Goal: Information Seeking & Learning: Learn about a topic

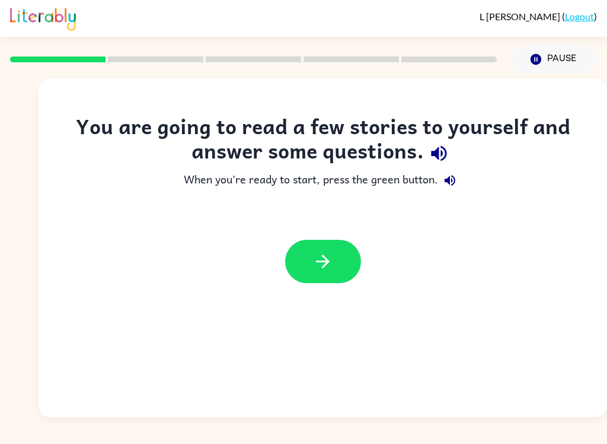
click at [340, 268] on button "button" at bounding box center [323, 261] width 76 height 43
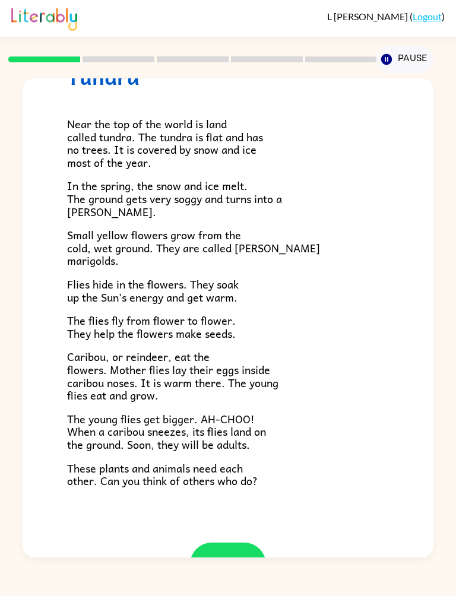
scroll to position [59, 0]
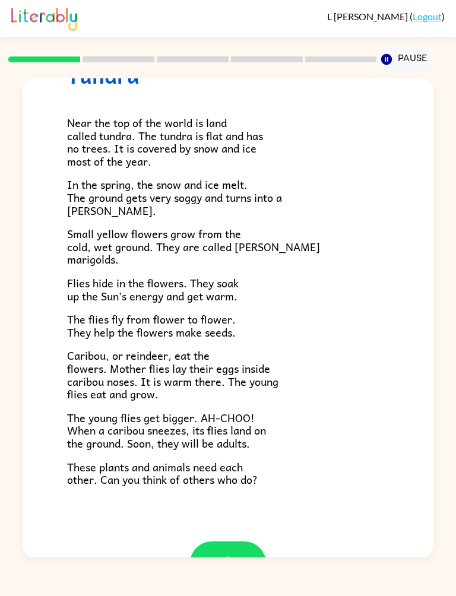
click at [242, 443] on button "button" at bounding box center [228, 562] width 76 height 43
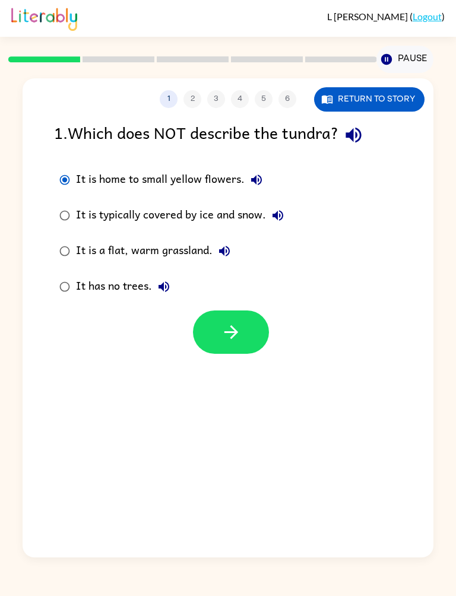
click at [189, 329] on div at bounding box center [228, 328] width 410 height 49
click at [216, 326] on button "button" at bounding box center [231, 331] width 76 height 43
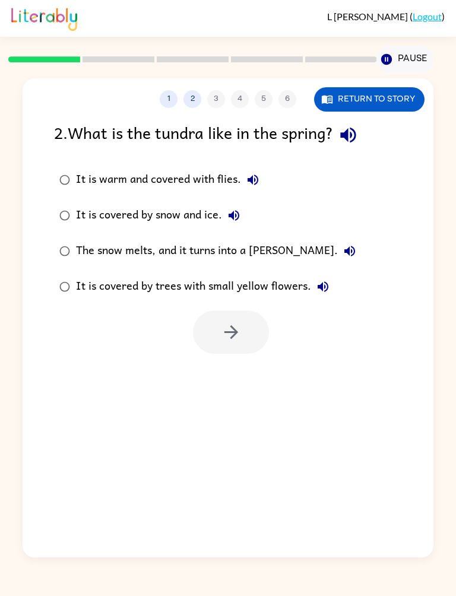
click at [388, 101] on button "Return to story" at bounding box center [369, 99] width 110 height 24
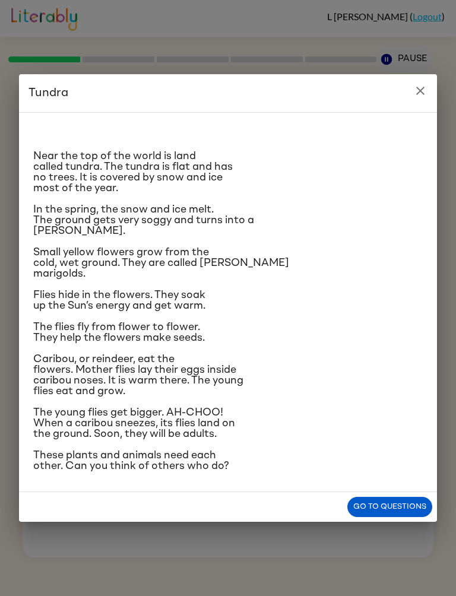
click at [390, 443] on button "Go to questions" at bounding box center [389, 506] width 85 height 21
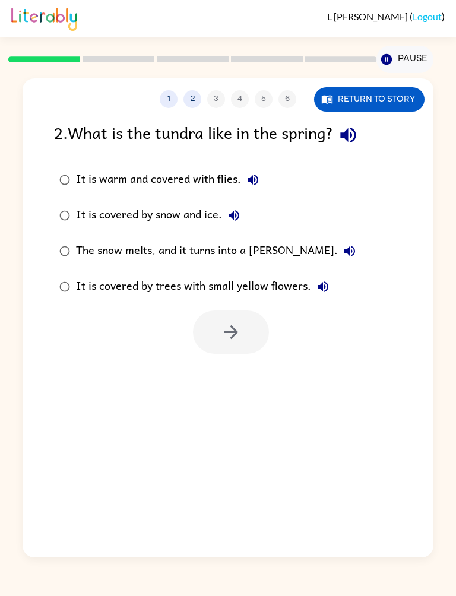
click at [381, 104] on button "Return to story" at bounding box center [369, 99] width 110 height 24
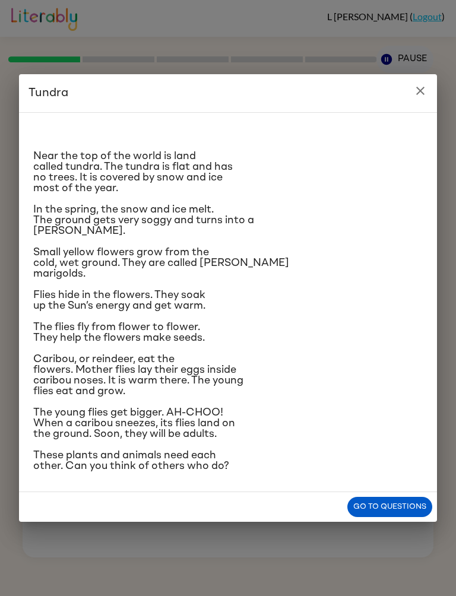
click at [395, 443] on button "Go to questions" at bounding box center [389, 506] width 85 height 21
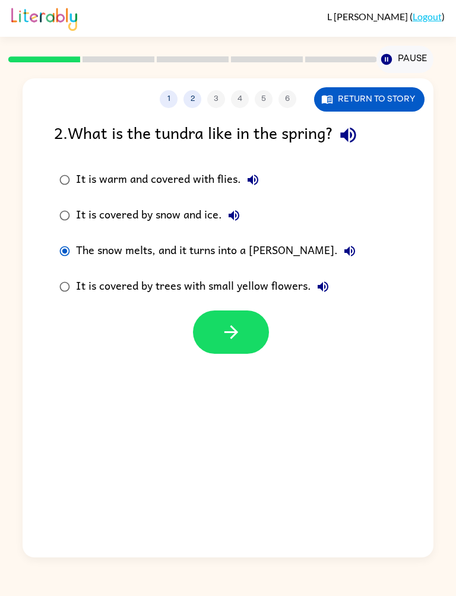
click at [243, 333] on button "button" at bounding box center [231, 331] width 76 height 43
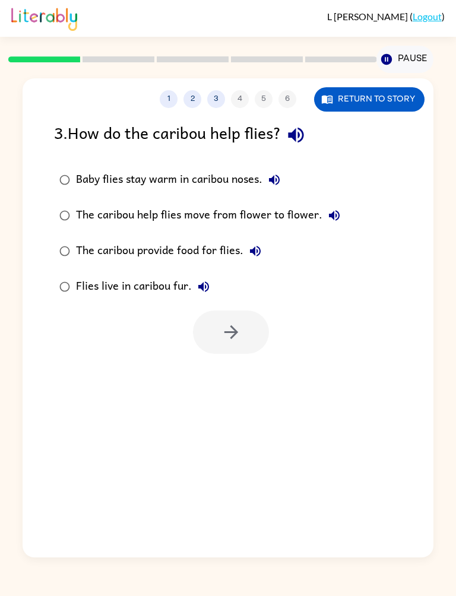
click at [397, 106] on button "Return to story" at bounding box center [369, 99] width 110 height 24
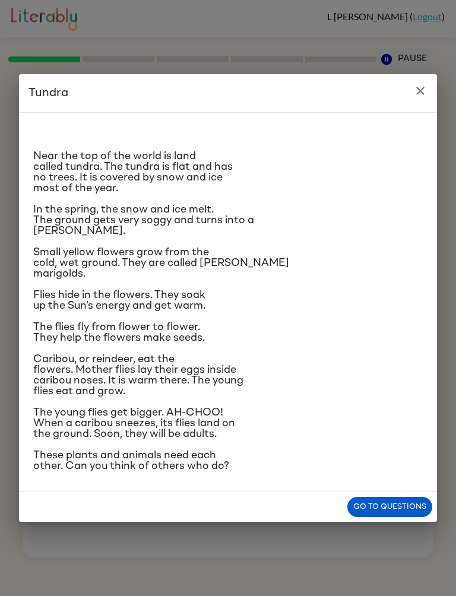
click at [390, 443] on button "Go to questions" at bounding box center [389, 506] width 85 height 21
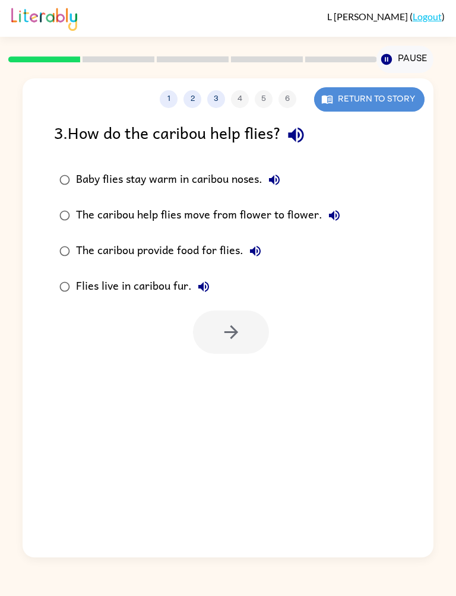
click at [394, 97] on button "Return to story" at bounding box center [369, 99] width 110 height 24
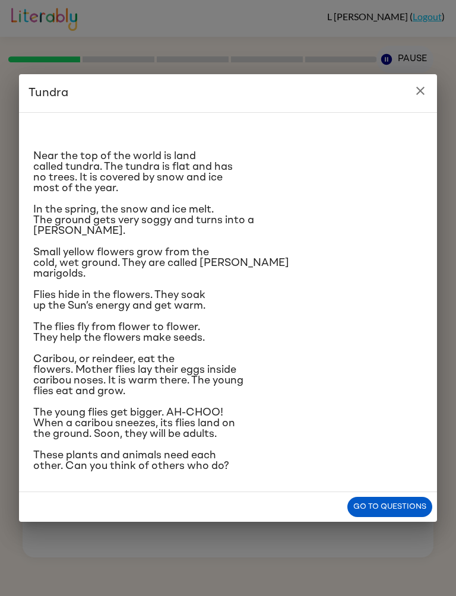
click at [55, 384] on span "Caribou, or reindeer, eat the flowers. Mother flies lay their eggs inside carib…" at bounding box center [138, 375] width 210 height 43
click at [399, 443] on button "Go to questions" at bounding box center [389, 506] width 85 height 21
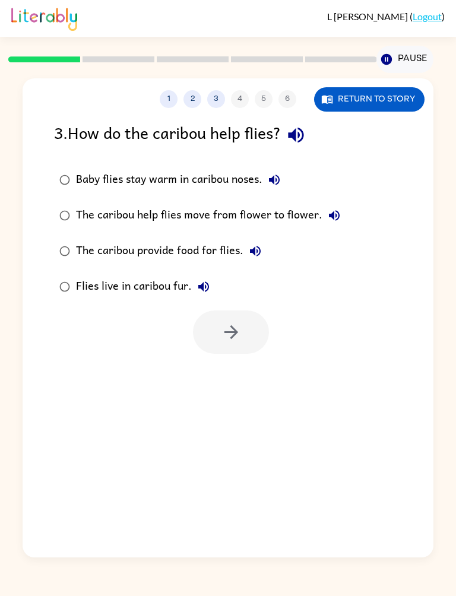
click at [405, 106] on button "Return to story" at bounding box center [369, 99] width 110 height 24
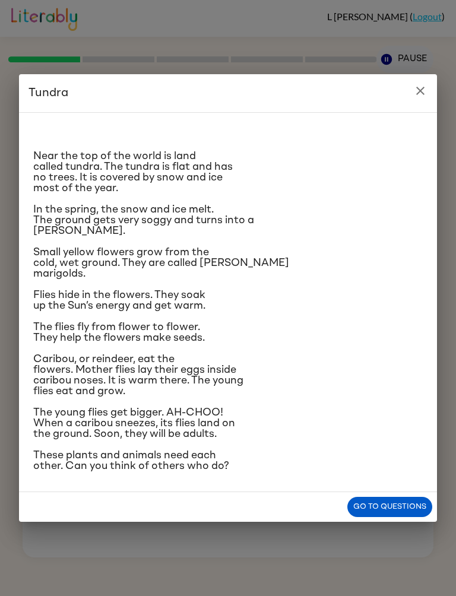
click at [399, 443] on button "Go to questions" at bounding box center [389, 506] width 85 height 21
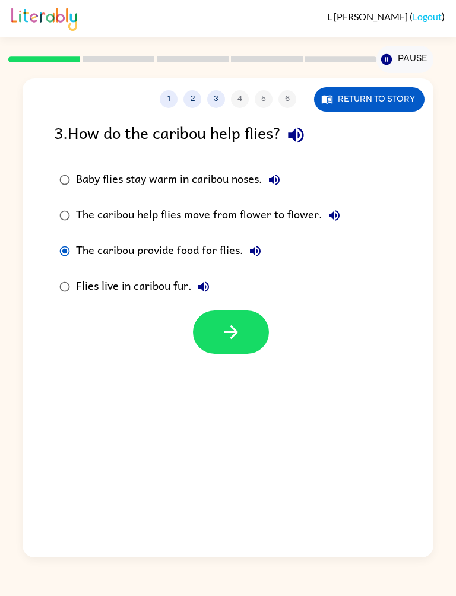
click at [238, 337] on icon "button" at bounding box center [231, 331] width 21 height 21
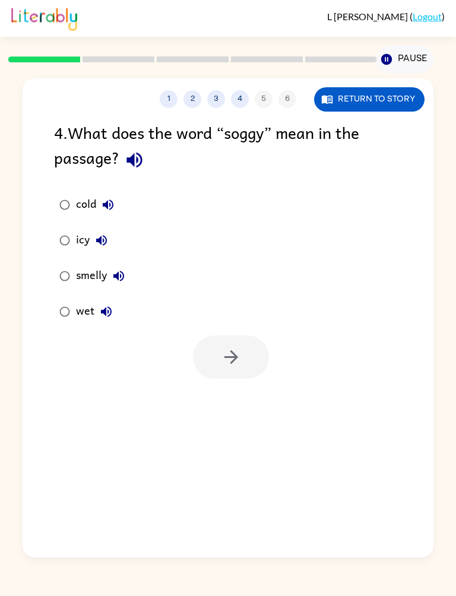
click at [376, 110] on button "Return to story" at bounding box center [369, 99] width 110 height 24
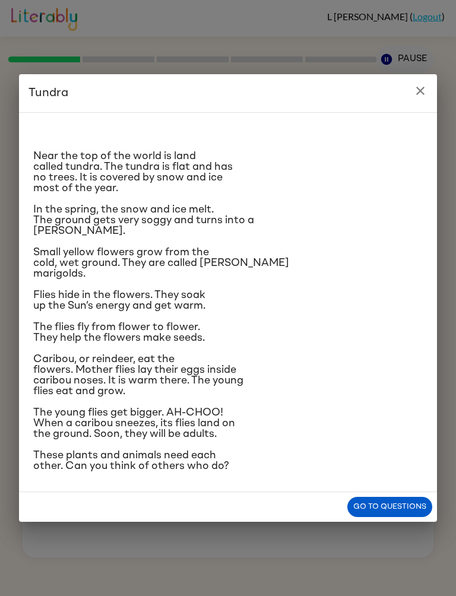
click at [383, 439] on p "The young flies get bigger. AH-CHOO! When a caribou sneezes, its flies land on …" at bounding box center [227, 423] width 389 height 32
click at [416, 443] on button "Go to questions" at bounding box center [389, 506] width 85 height 21
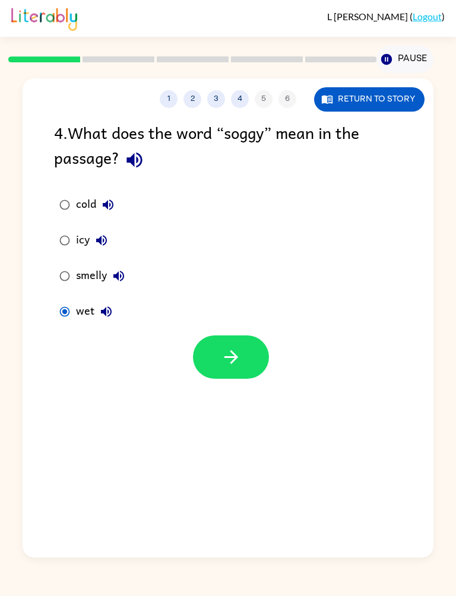
click at [217, 359] on button "button" at bounding box center [231, 356] width 76 height 43
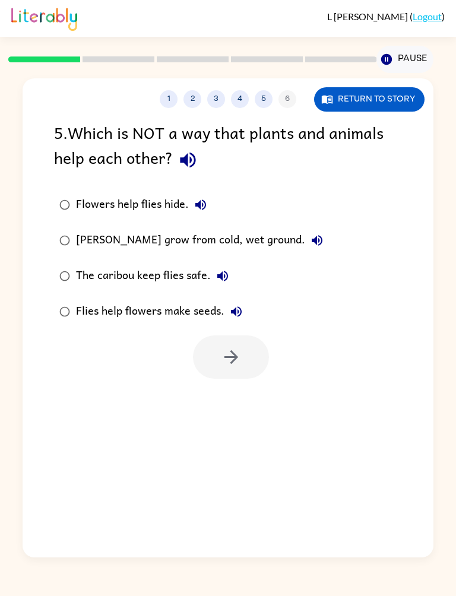
click at [132, 358] on div at bounding box center [228, 353] width 410 height 49
click at [212, 367] on div at bounding box center [231, 356] width 76 height 43
click at [196, 358] on div at bounding box center [231, 356] width 76 height 43
click at [253, 363] on div at bounding box center [231, 356] width 76 height 43
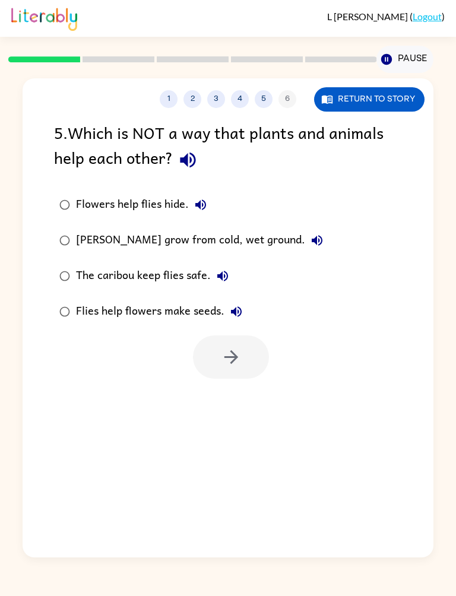
click at [233, 370] on div at bounding box center [231, 356] width 76 height 43
click at [251, 367] on div at bounding box center [231, 356] width 76 height 43
click at [393, 102] on button "Return to story" at bounding box center [369, 99] width 110 height 24
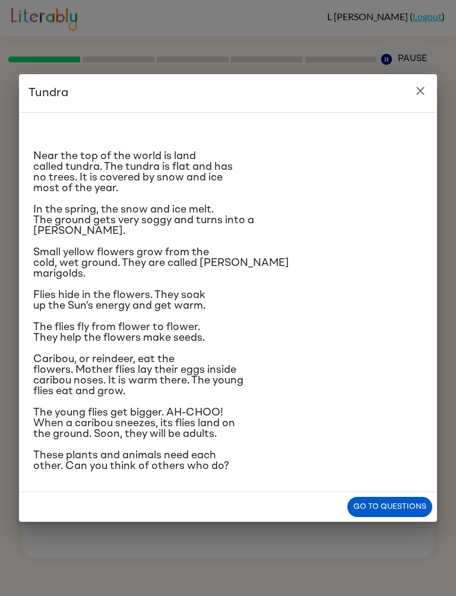
click at [407, 74] on h2 "Tundra" at bounding box center [228, 93] width 418 height 38
click at [405, 443] on div "Go to questions" at bounding box center [228, 507] width 418 height 30
click at [409, 443] on button "Go to questions" at bounding box center [389, 506] width 85 height 21
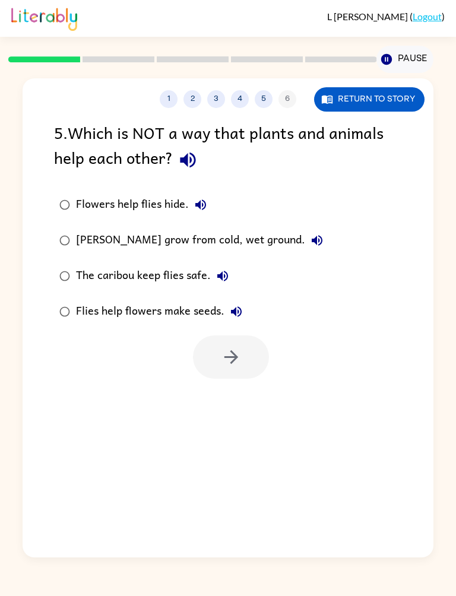
click at [378, 108] on button "Return to story" at bounding box center [369, 99] width 110 height 24
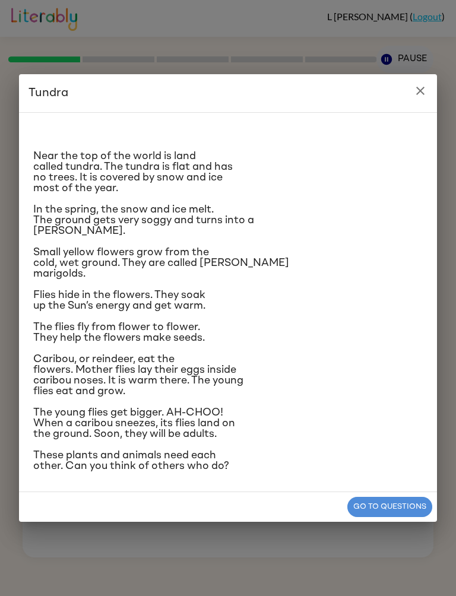
click at [406, 443] on button "Go to questions" at bounding box center [389, 506] width 85 height 21
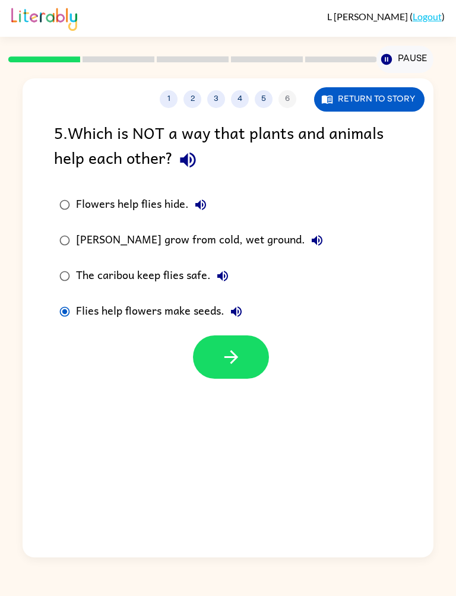
click at [242, 362] on button "button" at bounding box center [231, 356] width 76 height 43
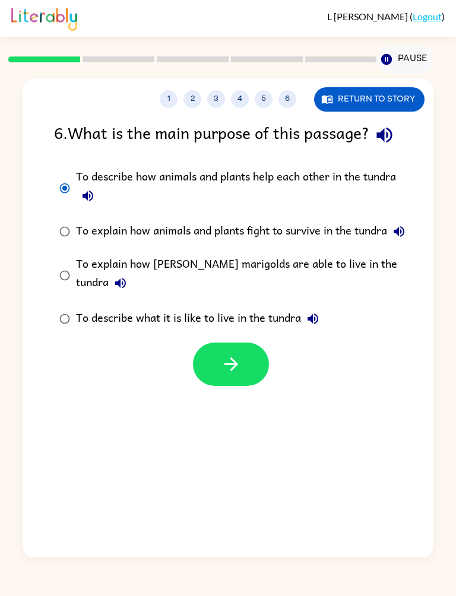
click at [246, 378] on button "button" at bounding box center [231, 363] width 76 height 43
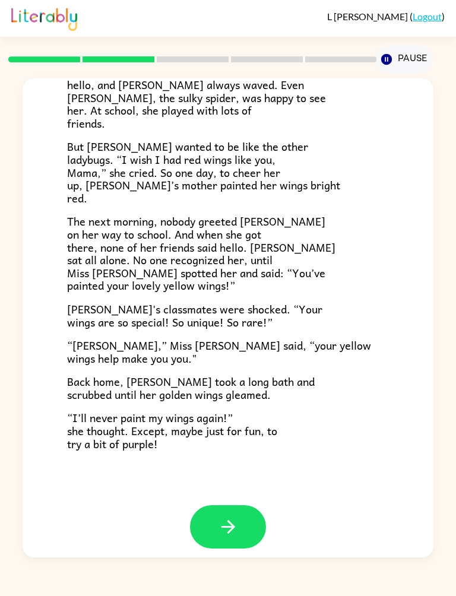
scroll to position [181, 0]
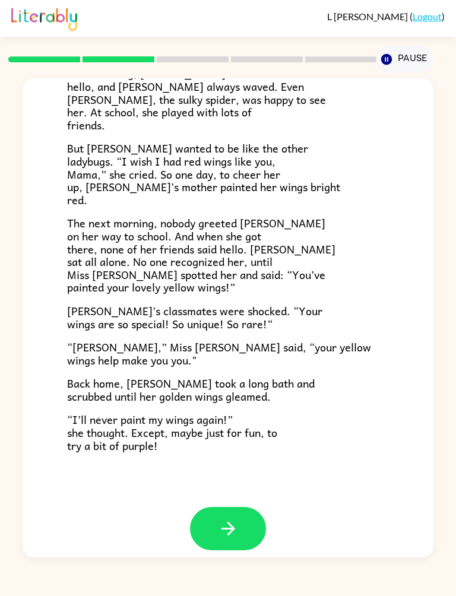
click at [234, 443] on icon "button" at bounding box center [228, 528] width 14 height 14
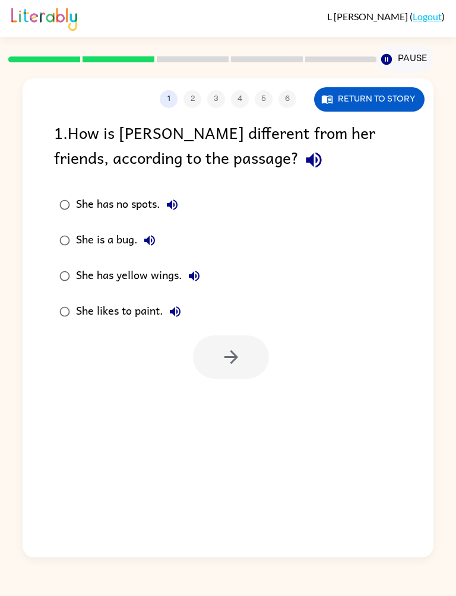
scroll to position [0, 0]
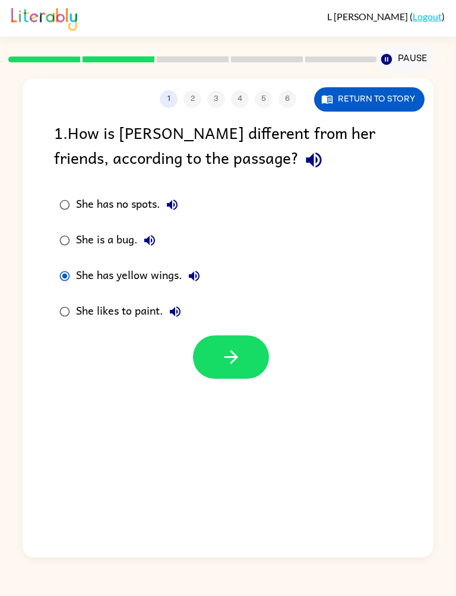
click at [245, 357] on button "button" at bounding box center [231, 356] width 76 height 43
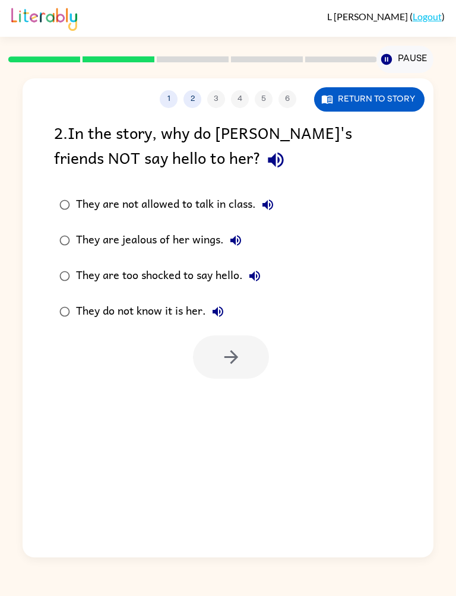
click at [383, 100] on button "Return to story" at bounding box center [369, 99] width 110 height 24
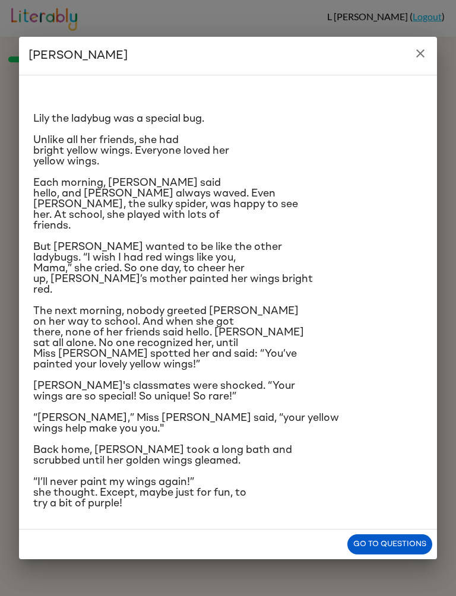
click at [399, 443] on button "Go to questions" at bounding box center [389, 544] width 85 height 21
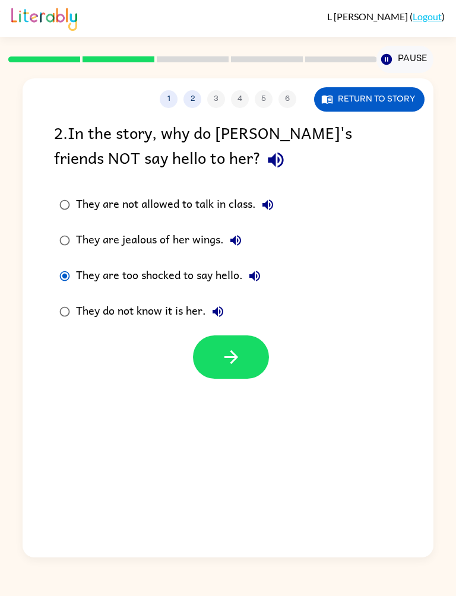
click at [244, 360] on button "button" at bounding box center [231, 356] width 76 height 43
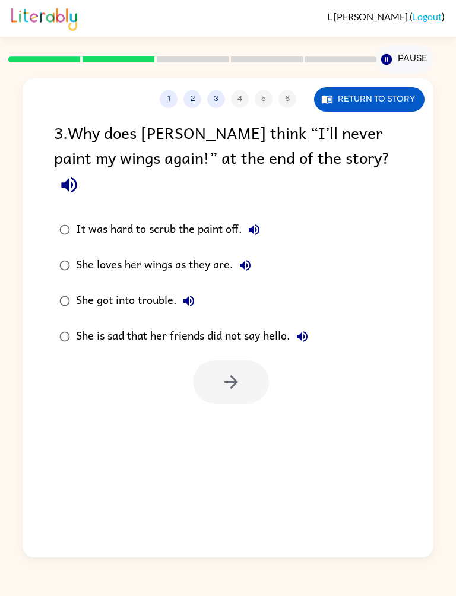
click at [409, 103] on button "Return to story" at bounding box center [369, 99] width 110 height 24
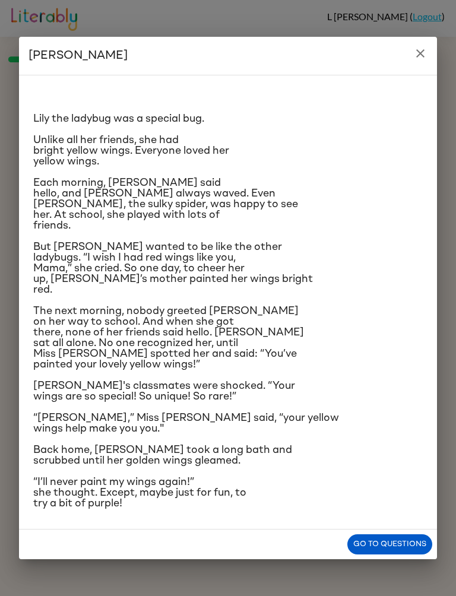
click at [377, 443] on button "Go to questions" at bounding box center [389, 544] width 85 height 21
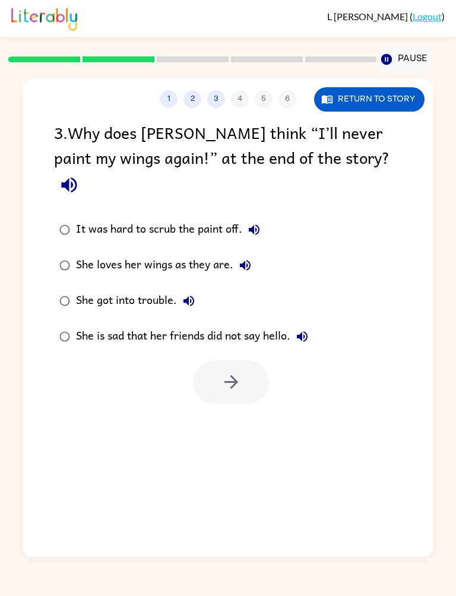
click at [393, 103] on button "Return to story" at bounding box center [369, 99] width 110 height 24
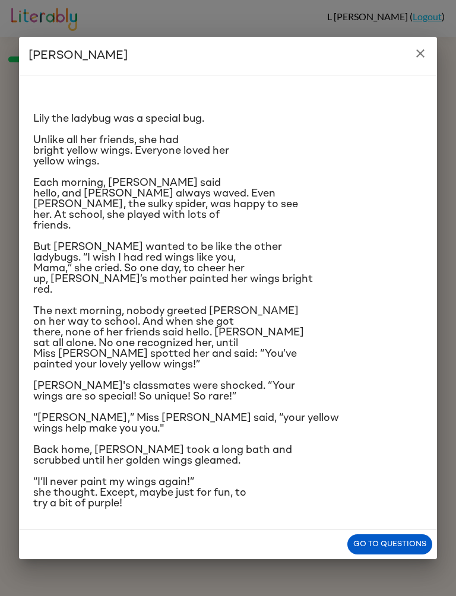
scroll to position [68, 0]
click at [393, 443] on button "Go to questions" at bounding box center [389, 544] width 85 height 21
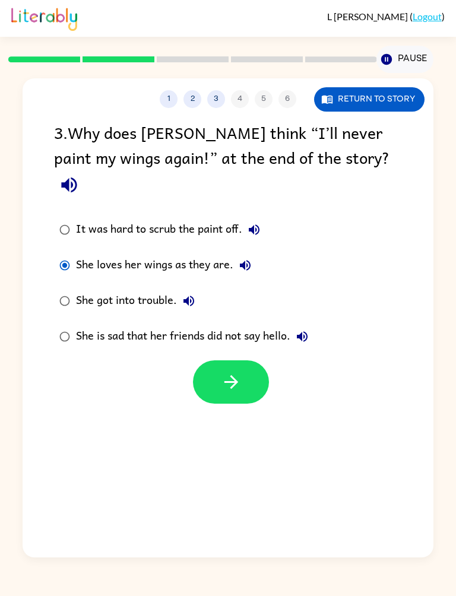
click at [254, 374] on button "button" at bounding box center [231, 381] width 76 height 43
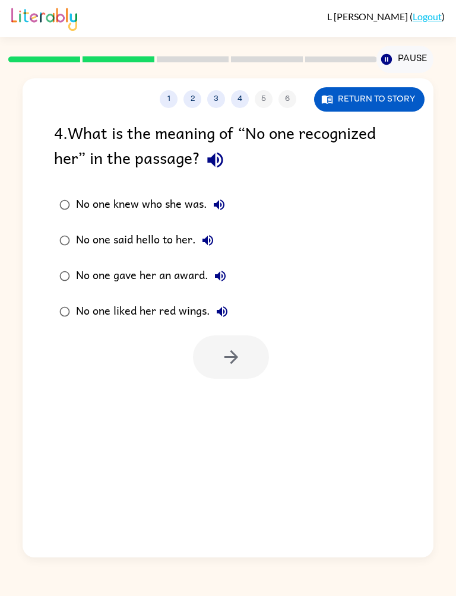
click at [396, 93] on button "Return to story" at bounding box center [369, 99] width 110 height 24
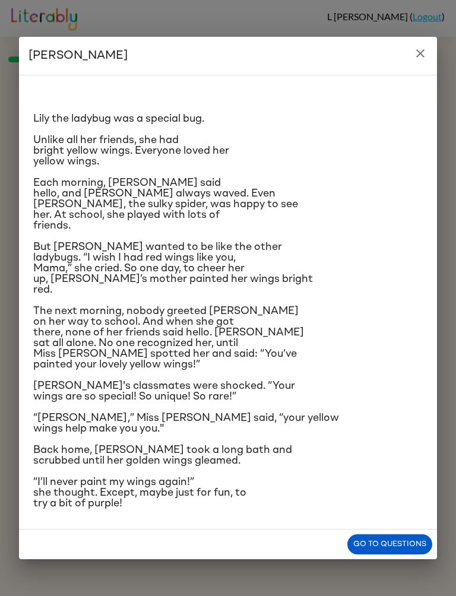
click at [387, 443] on button "Go to questions" at bounding box center [389, 544] width 85 height 21
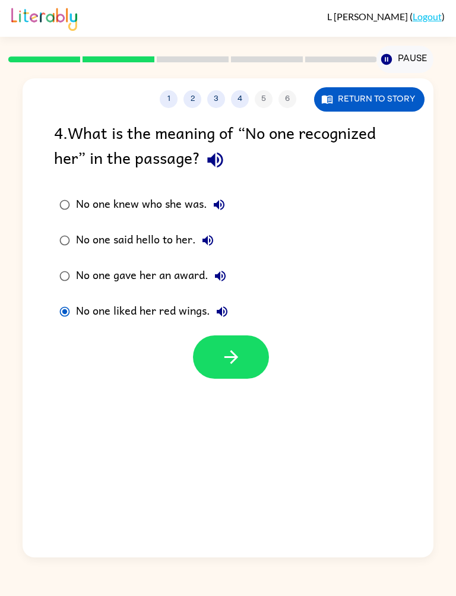
click at [225, 374] on button "button" at bounding box center [231, 356] width 76 height 43
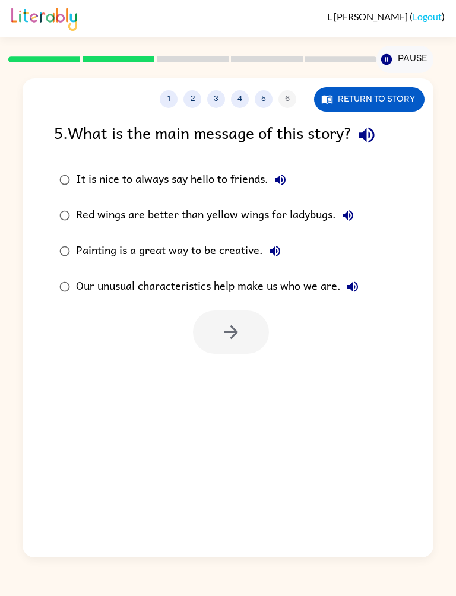
click at [51, 278] on label "Our unusual characteristics help make us who we are." at bounding box center [208, 287] width 323 height 36
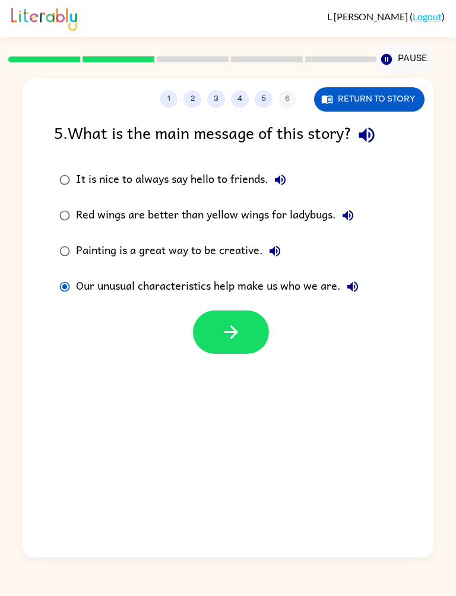
click at [233, 329] on icon "button" at bounding box center [231, 332] width 14 height 14
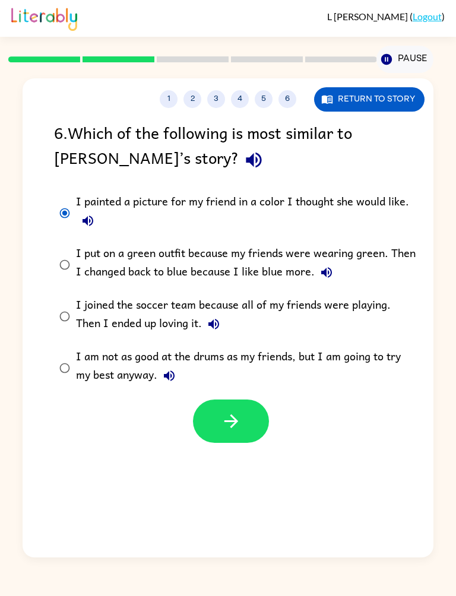
click at [245, 429] on button "button" at bounding box center [231, 420] width 76 height 43
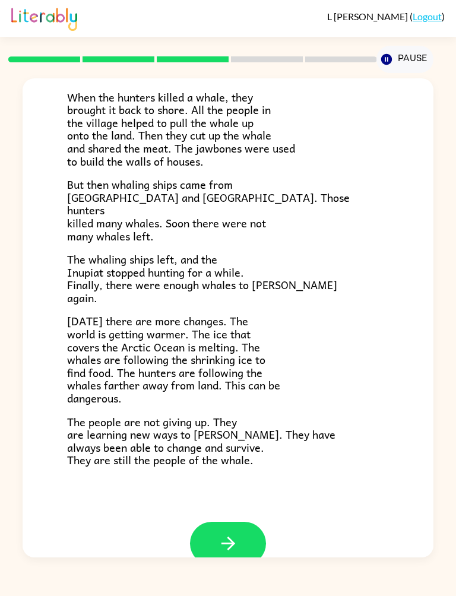
scroll to position [247, 0]
click at [244, 443] on button "button" at bounding box center [228, 543] width 76 height 43
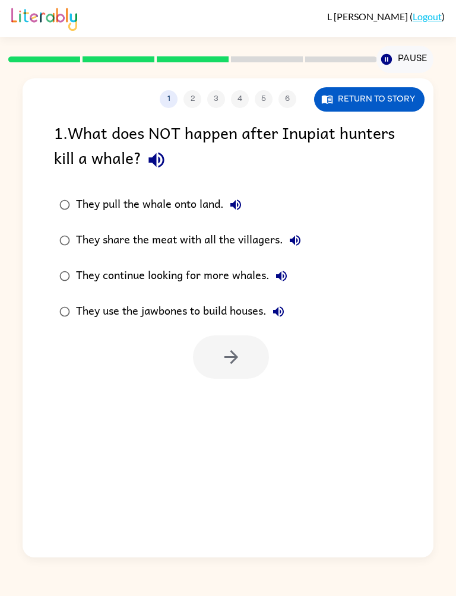
click at [390, 97] on button "Return to story" at bounding box center [369, 99] width 110 height 24
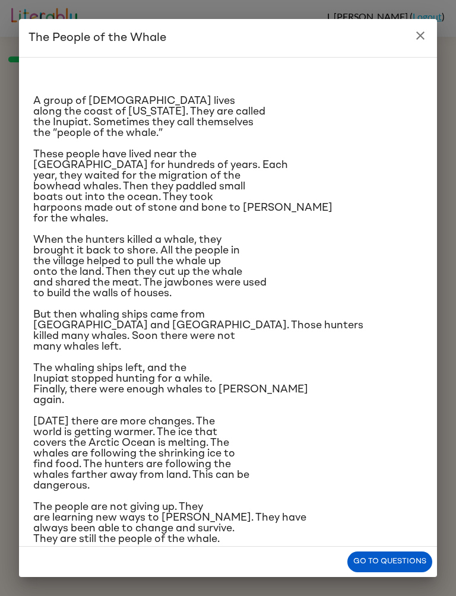
click at [396, 443] on p "[DATE] there are more changes. The world is getting warmer. The ice that covers…" at bounding box center [227, 453] width 389 height 75
click at [384, 443] on button "Go to questions" at bounding box center [389, 561] width 85 height 21
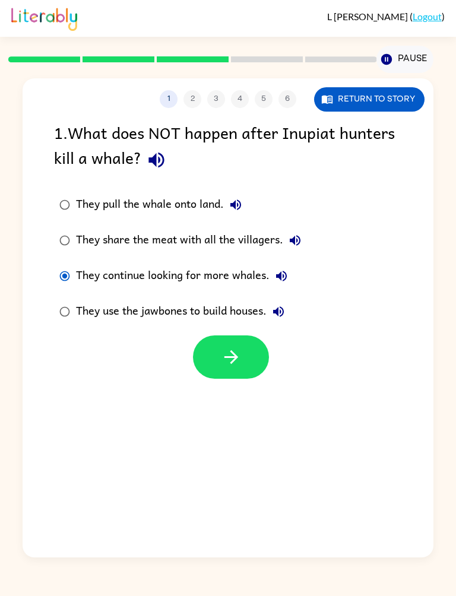
click at [230, 358] on icon "button" at bounding box center [231, 357] width 14 height 14
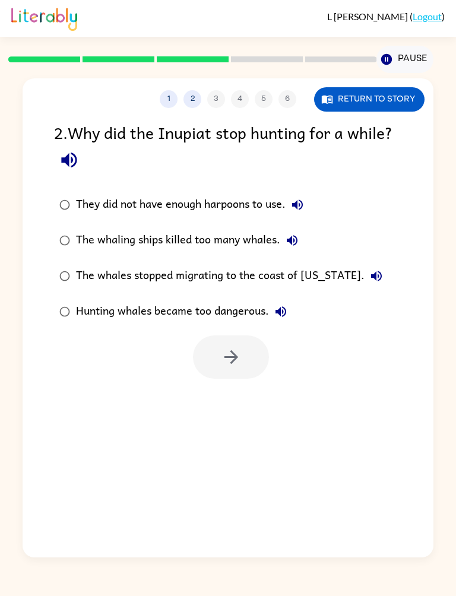
click at [393, 107] on button "Return to story" at bounding box center [369, 99] width 110 height 24
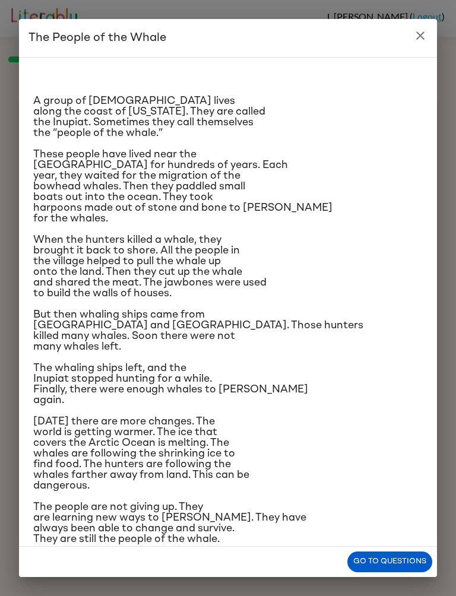
click at [397, 443] on button "Go to questions" at bounding box center [389, 561] width 85 height 21
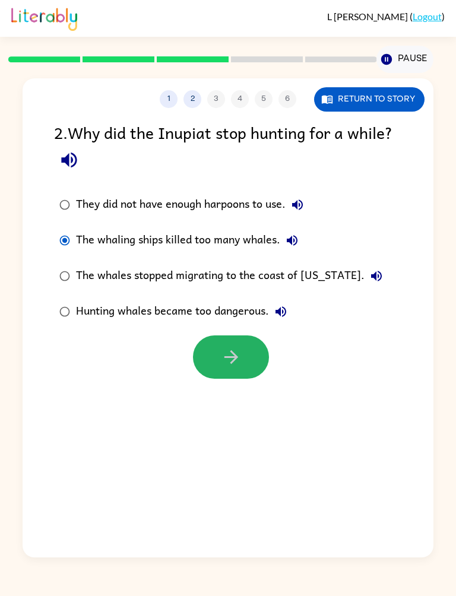
click at [227, 357] on icon "button" at bounding box center [231, 356] width 21 height 21
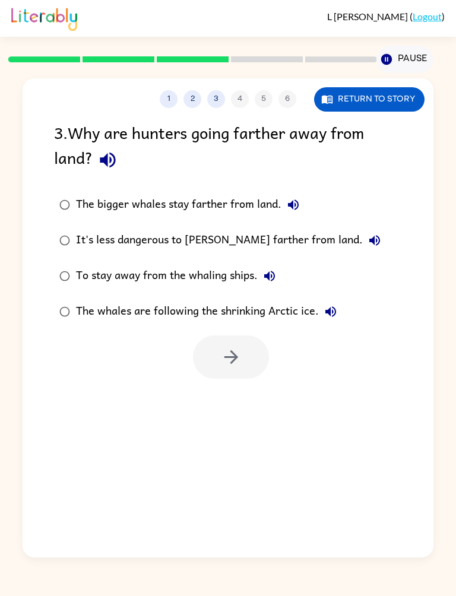
click at [393, 105] on button "Return to story" at bounding box center [369, 99] width 110 height 24
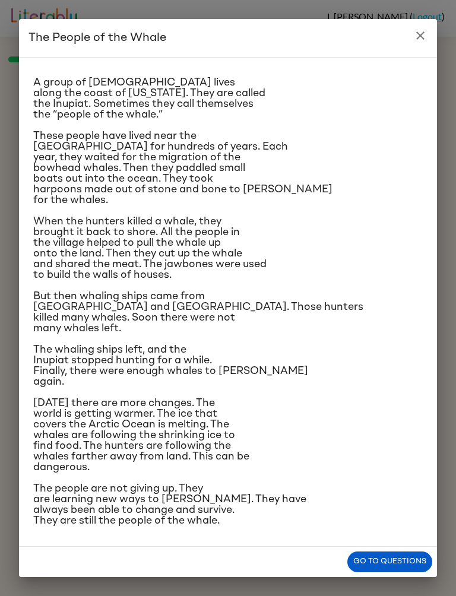
scroll to position [146, 0]
click at [408, 443] on button "Go to questions" at bounding box center [389, 561] width 85 height 21
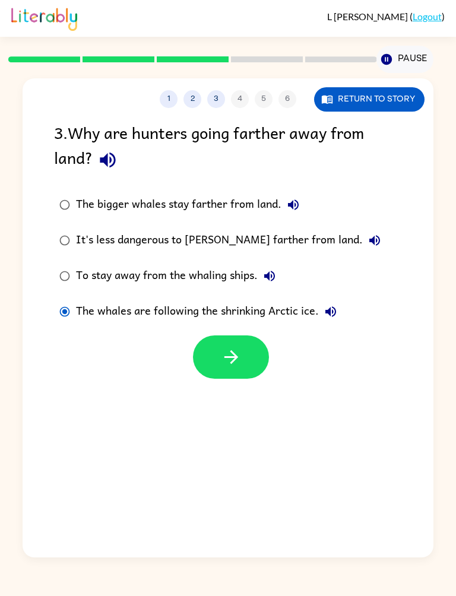
click at [251, 369] on button "button" at bounding box center [231, 356] width 76 height 43
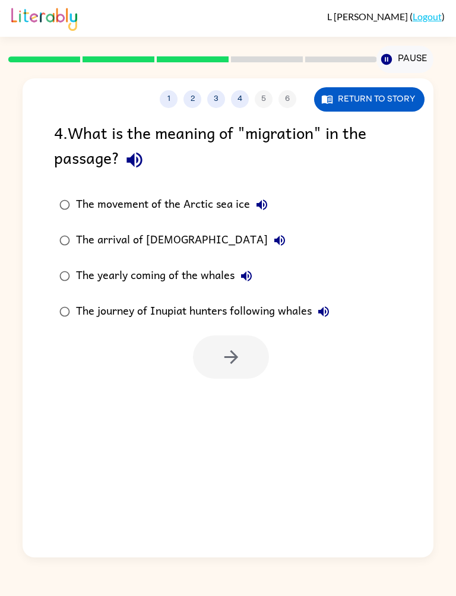
click at [388, 103] on button "Return to story" at bounding box center [369, 99] width 110 height 24
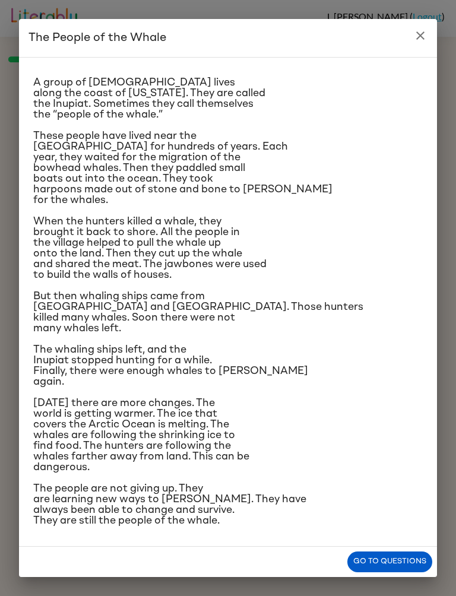
click at [392, 443] on button "Go to questions" at bounding box center [389, 561] width 85 height 21
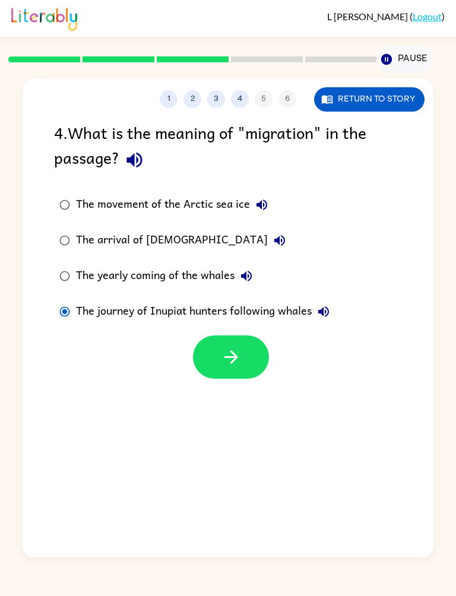
click at [243, 365] on button "button" at bounding box center [231, 356] width 76 height 43
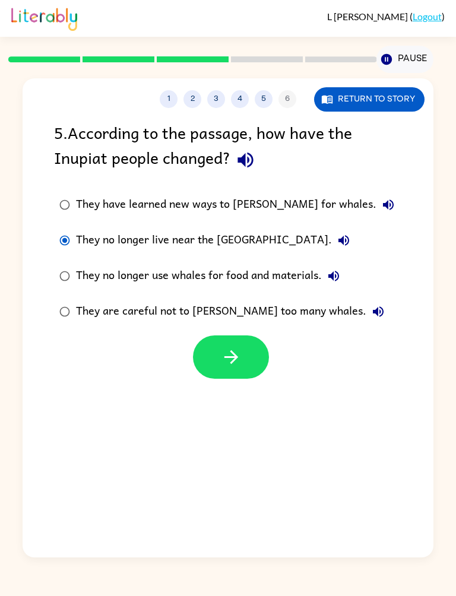
click at [246, 348] on button "button" at bounding box center [231, 356] width 76 height 43
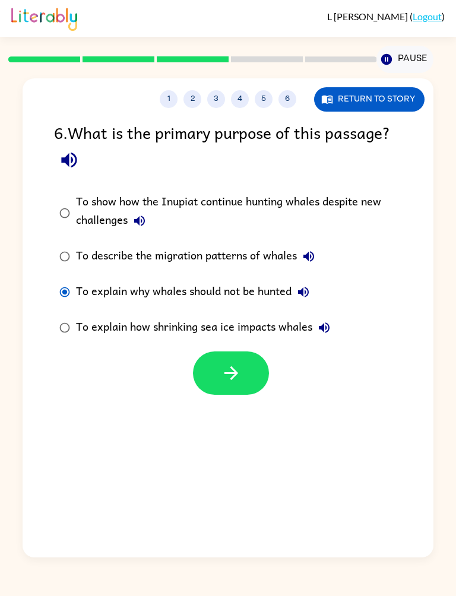
click at [241, 380] on icon "button" at bounding box center [231, 372] width 21 height 21
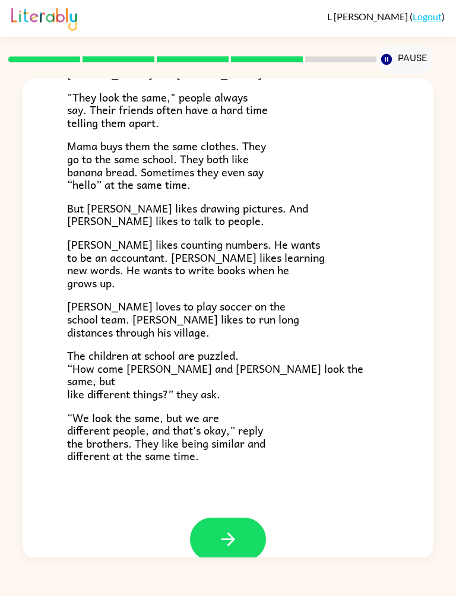
scroll to position [108, 0]
click at [237, 443] on button "button" at bounding box center [228, 539] width 76 height 43
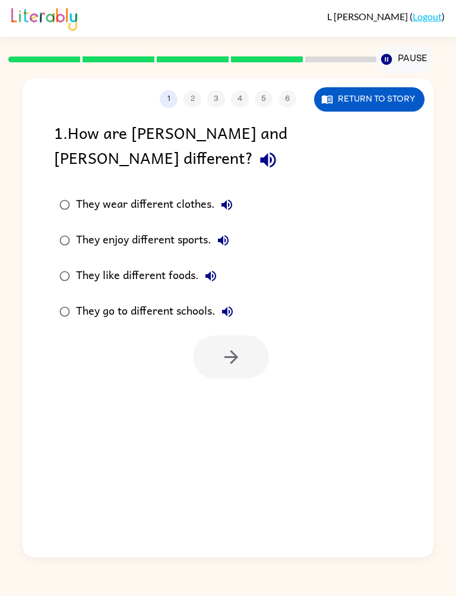
scroll to position [0, 0]
click at [391, 98] on button "Return to story" at bounding box center [369, 99] width 110 height 24
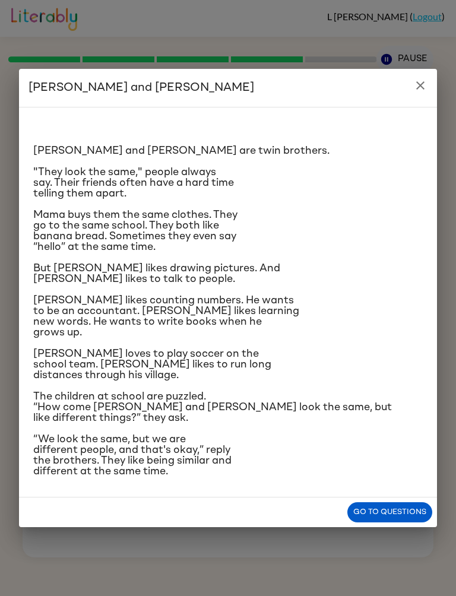
click at [386, 443] on div "[PERSON_NAME] and [PERSON_NAME] are twin brothers. "They look the same," people…" at bounding box center [228, 302] width 418 height 390
click at [397, 443] on button "Go to questions" at bounding box center [389, 512] width 85 height 21
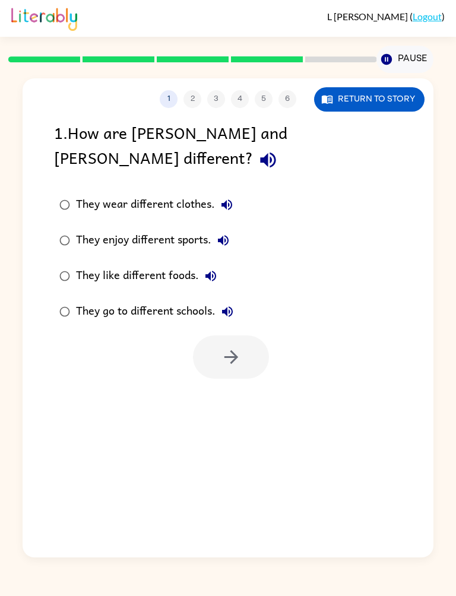
click at [375, 110] on button "Return to story" at bounding box center [369, 99] width 110 height 24
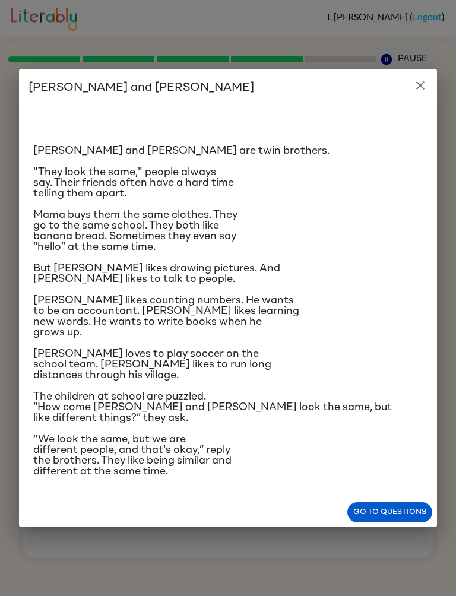
click at [381, 443] on button "Go to questions" at bounding box center [389, 512] width 85 height 21
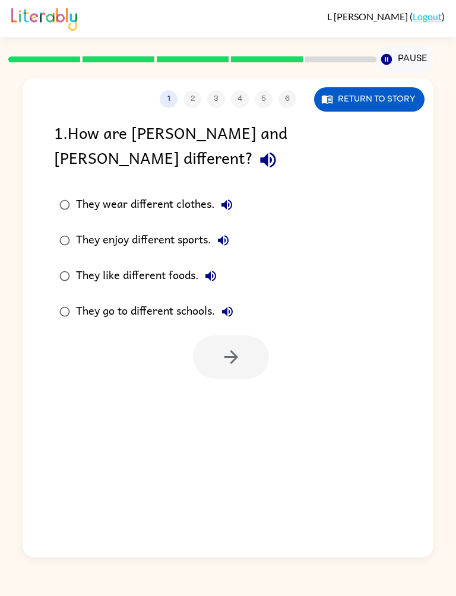
click at [397, 98] on button "Return to story" at bounding box center [369, 99] width 110 height 24
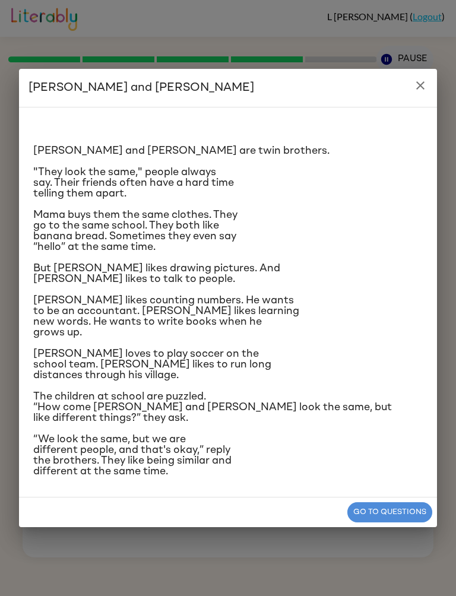
click at [399, 443] on button "Go to questions" at bounding box center [389, 512] width 85 height 21
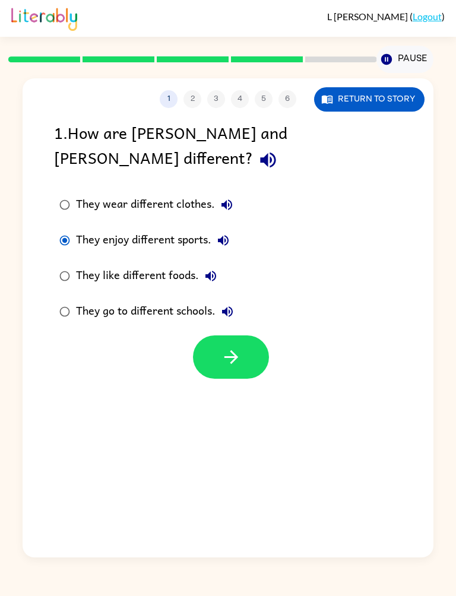
click at [241, 346] on icon "button" at bounding box center [231, 356] width 21 height 21
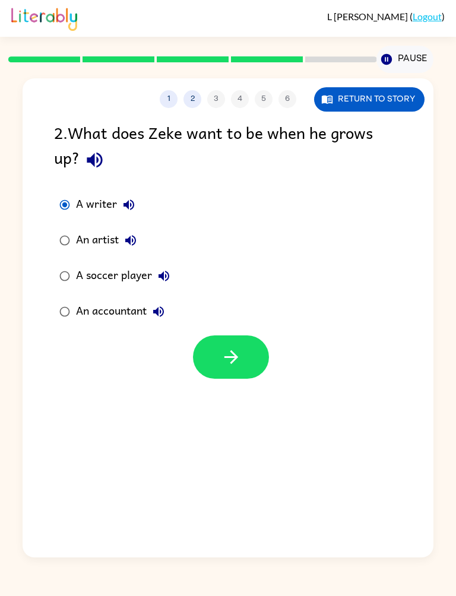
click at [245, 359] on button "button" at bounding box center [231, 356] width 76 height 43
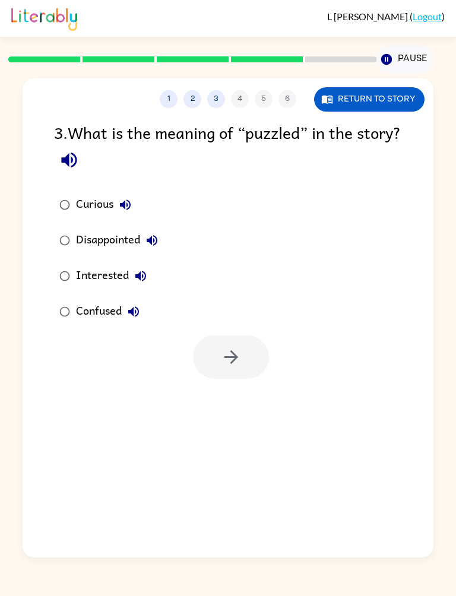
click at [367, 91] on button "Return to story" at bounding box center [369, 99] width 110 height 24
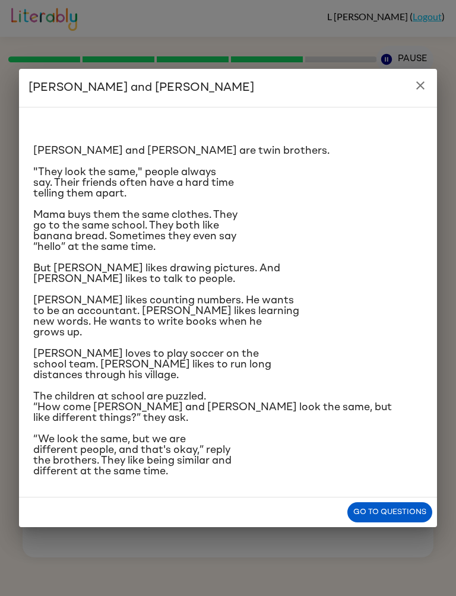
click at [206, 410] on span "The children at school are puzzled. “How come [PERSON_NAME] and [PERSON_NAME] l…" at bounding box center [212, 407] width 358 height 32
click at [408, 443] on button "Go to questions" at bounding box center [389, 512] width 85 height 21
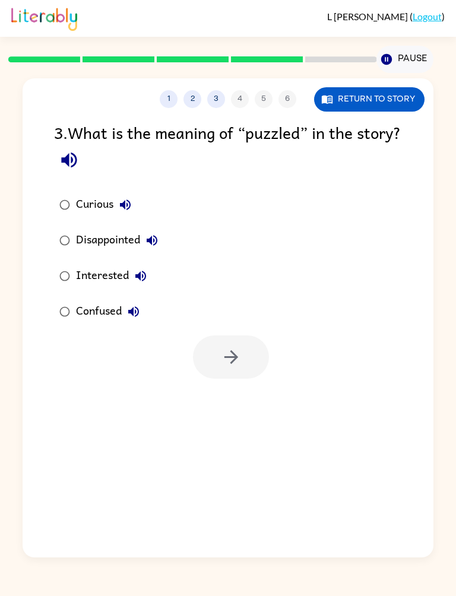
click at [346, 94] on button "Return to story" at bounding box center [369, 99] width 110 height 24
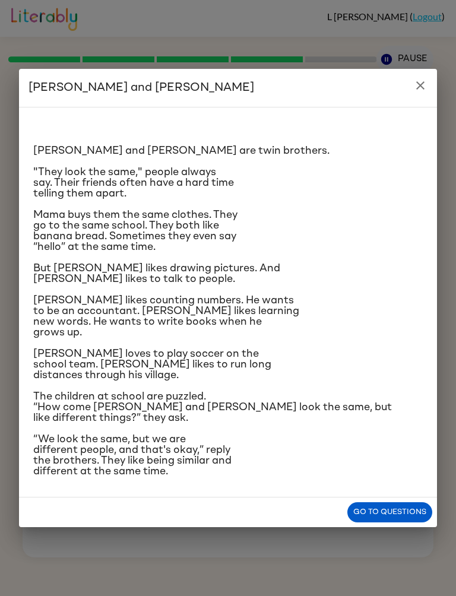
click at [399, 443] on button "Go to questions" at bounding box center [389, 512] width 85 height 21
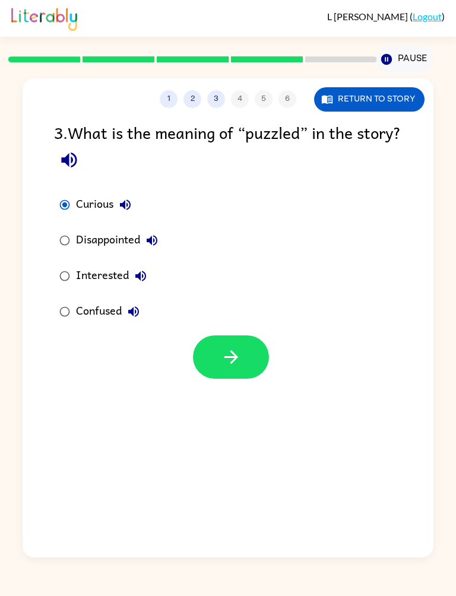
click at [237, 358] on icon "button" at bounding box center [231, 357] width 14 height 14
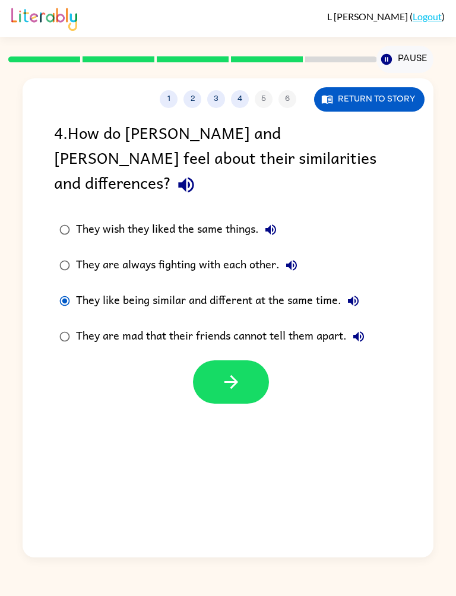
click at [216, 360] on button "button" at bounding box center [231, 381] width 76 height 43
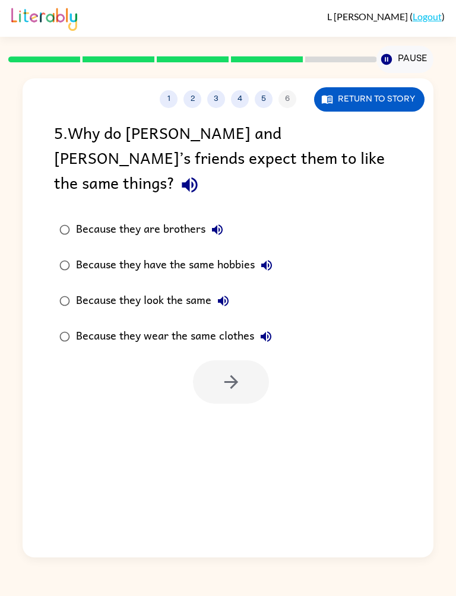
click at [387, 110] on button "Return to story" at bounding box center [369, 99] width 110 height 24
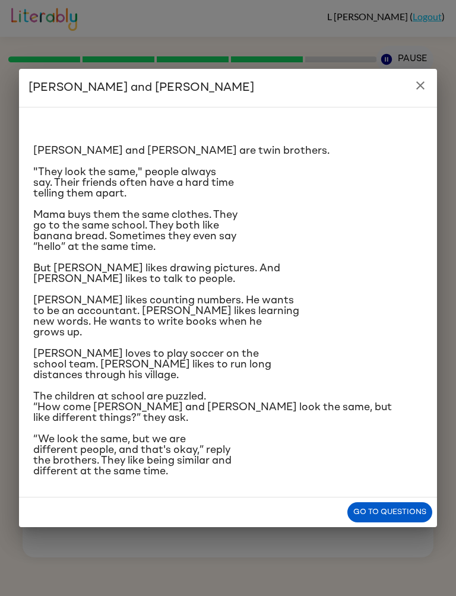
click at [303, 310] on p "[PERSON_NAME] likes counting numbers. He wants to be an accountant. [PERSON_NAM…" at bounding box center [227, 316] width 389 height 43
click at [441, 93] on div "[PERSON_NAME] and [PERSON_NAME] and [PERSON_NAME] are twin brothers. "They look…" at bounding box center [228, 298] width 456 height 596
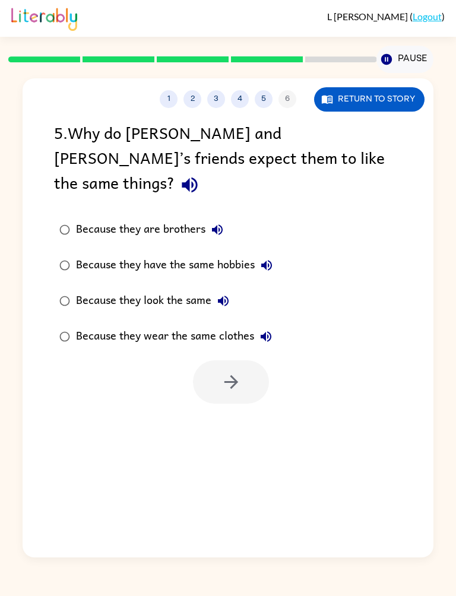
click at [378, 109] on button "Return to story" at bounding box center [369, 99] width 110 height 24
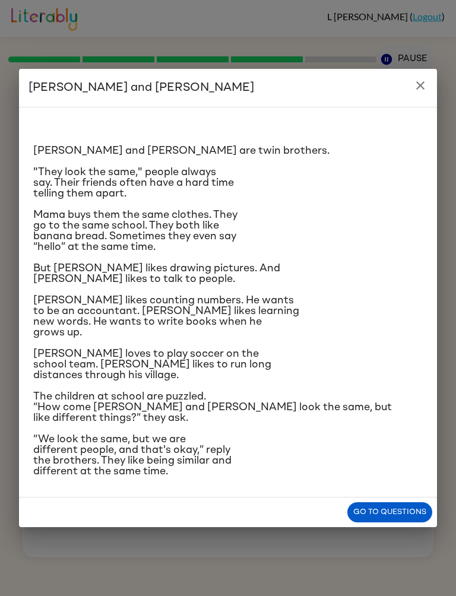
click at [394, 443] on button "Go to questions" at bounding box center [389, 512] width 85 height 21
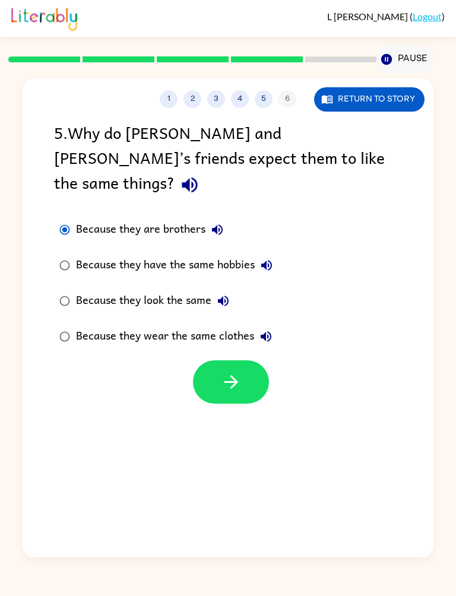
click at [240, 371] on icon "button" at bounding box center [231, 381] width 21 height 21
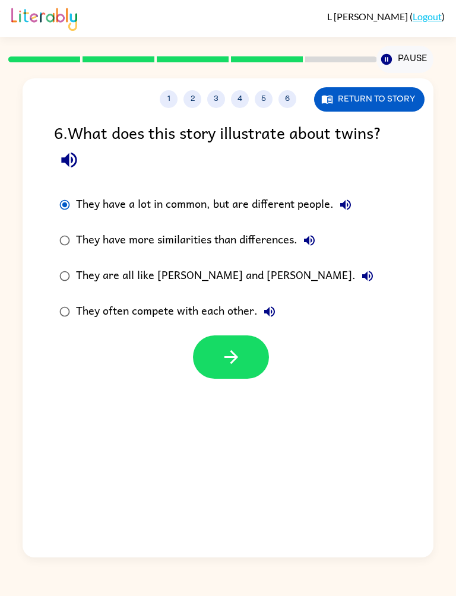
click at [234, 350] on icon "button" at bounding box center [231, 356] width 21 height 21
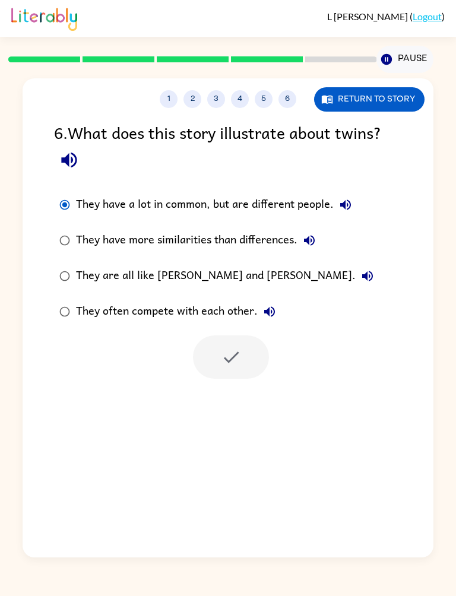
click at [330, 368] on div at bounding box center [228, 353] width 410 height 49
click at [245, 371] on div at bounding box center [231, 356] width 76 height 43
click at [348, 322] on label "They often compete with each other." at bounding box center [215, 312] width 337 height 36
click at [355, 319] on label "They often compete with each other." at bounding box center [215, 312] width 337 height 36
click at [343, 328] on label "They often compete with each other." at bounding box center [215, 312] width 337 height 36
